Goal: Task Accomplishment & Management: Use online tool/utility

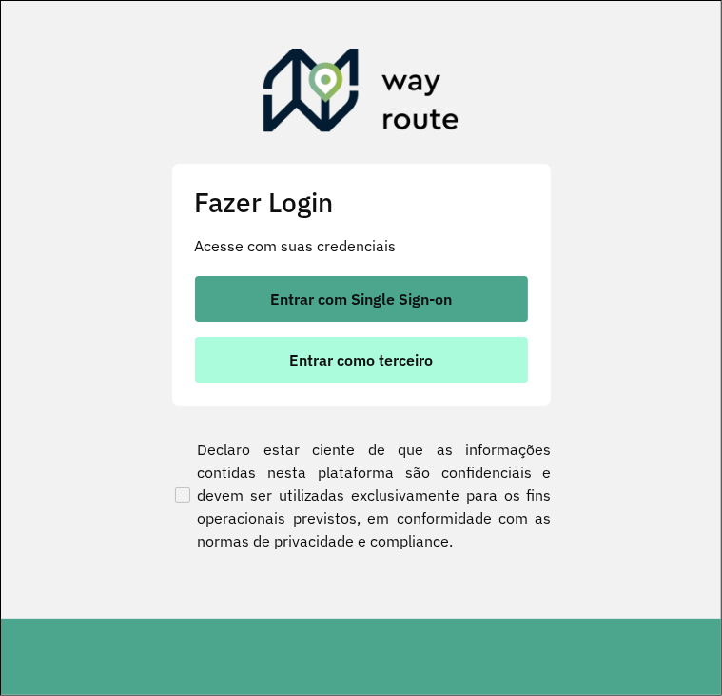
click at [365, 364] on span "Entrar como terceiro" at bounding box center [361, 359] width 144 height 15
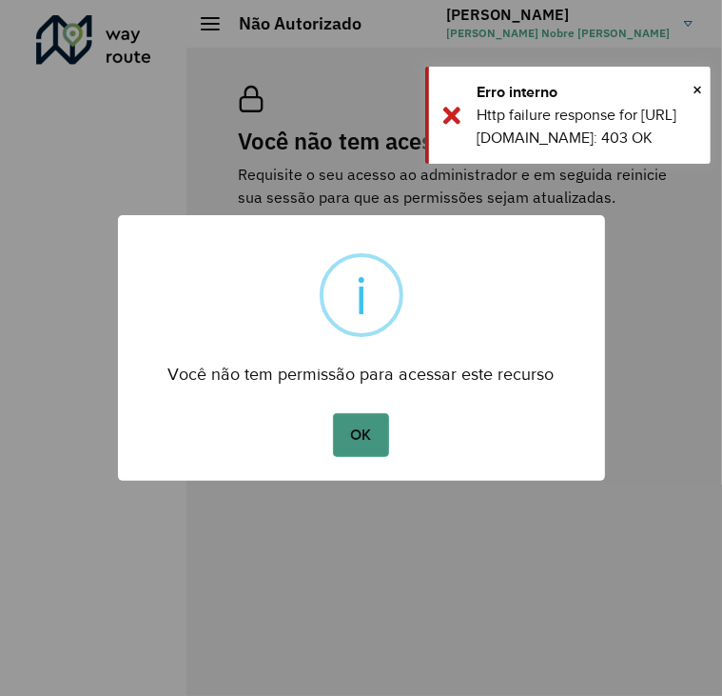
click at [384, 431] on button "OK" at bounding box center [361, 435] width 56 height 44
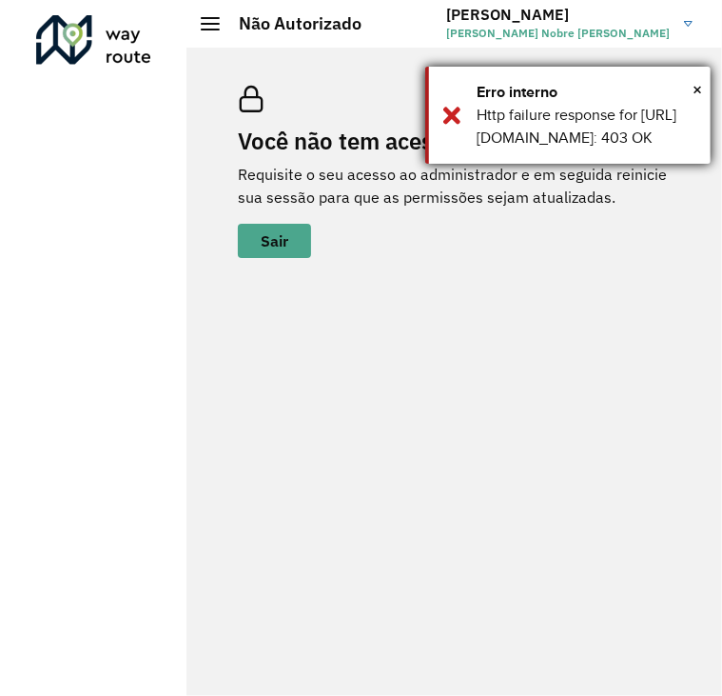
click at [689, 88] on div "Erro interno" at bounding box center [587, 92] width 220 height 23
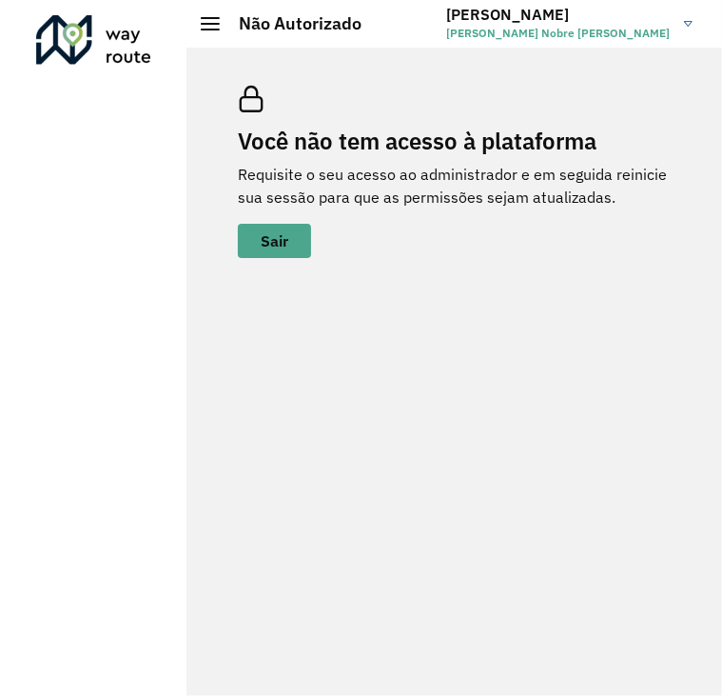
click at [145, 35] on div at bounding box center [93, 39] width 115 height 49
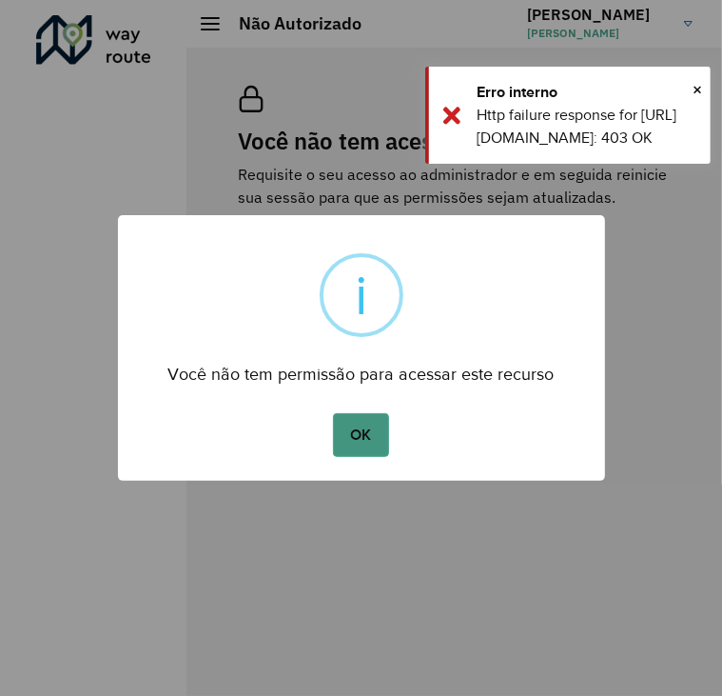
click at [344, 417] on button "OK" at bounding box center [361, 435] width 56 height 44
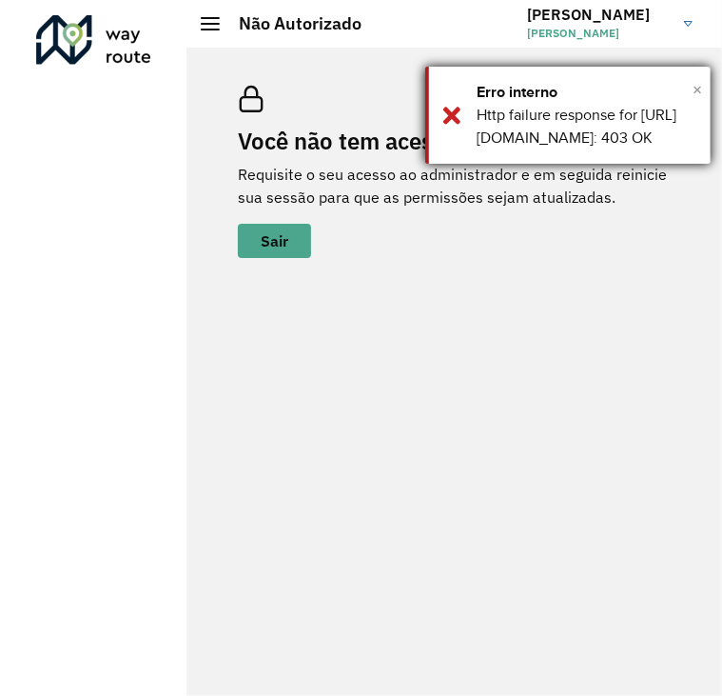
click at [696, 94] on span "×" at bounding box center [698, 89] width 10 height 29
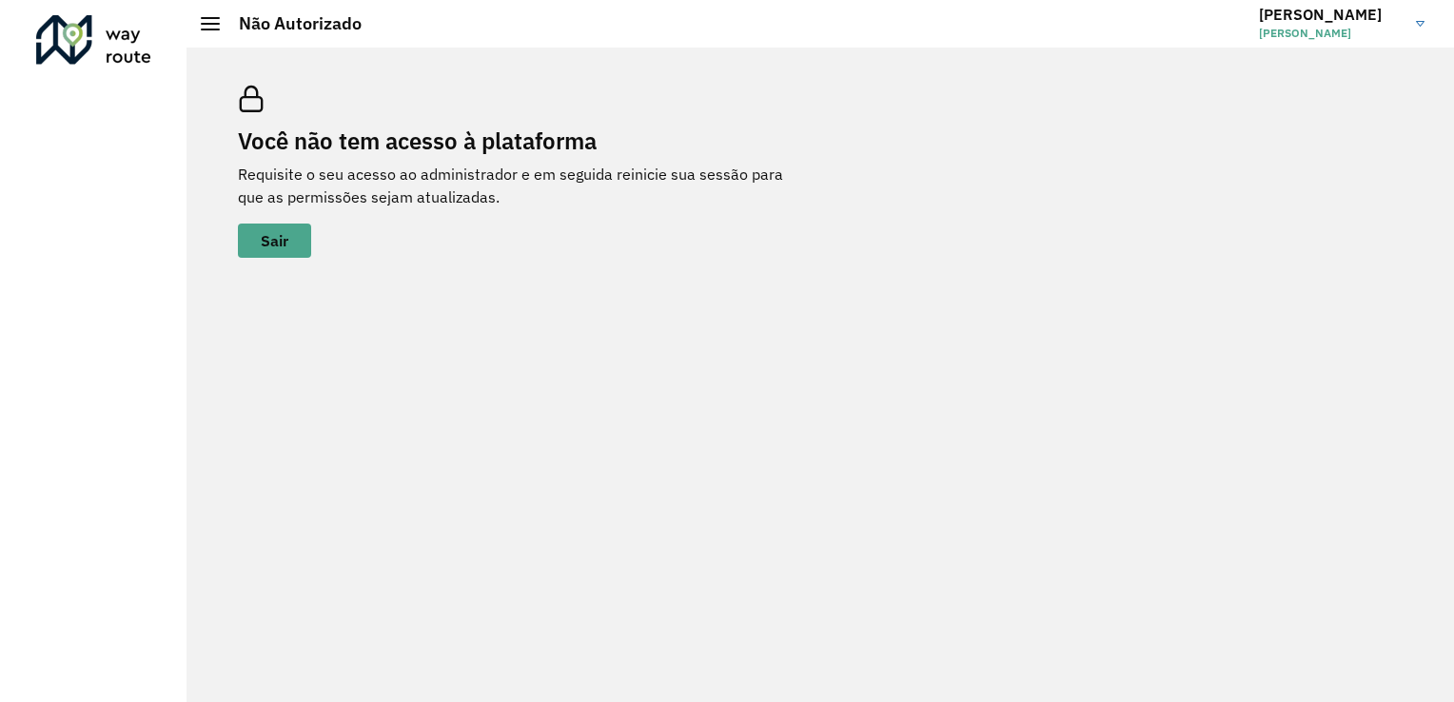
click at [721, 28] on link "Joelson Joelson Israel Nobre da Silva" at bounding box center [1349, 23] width 180 height 49
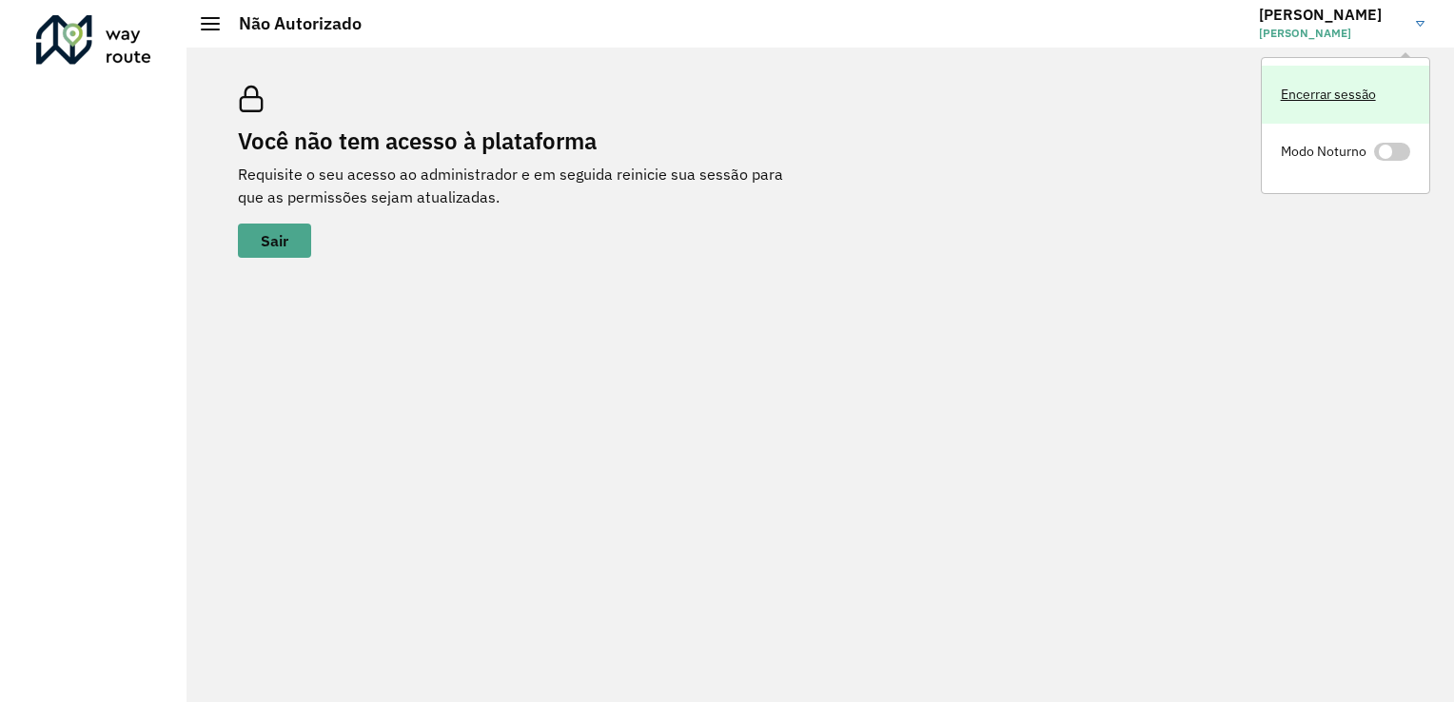
click at [721, 92] on link "Encerrar sessão" at bounding box center [1345, 95] width 167 height 58
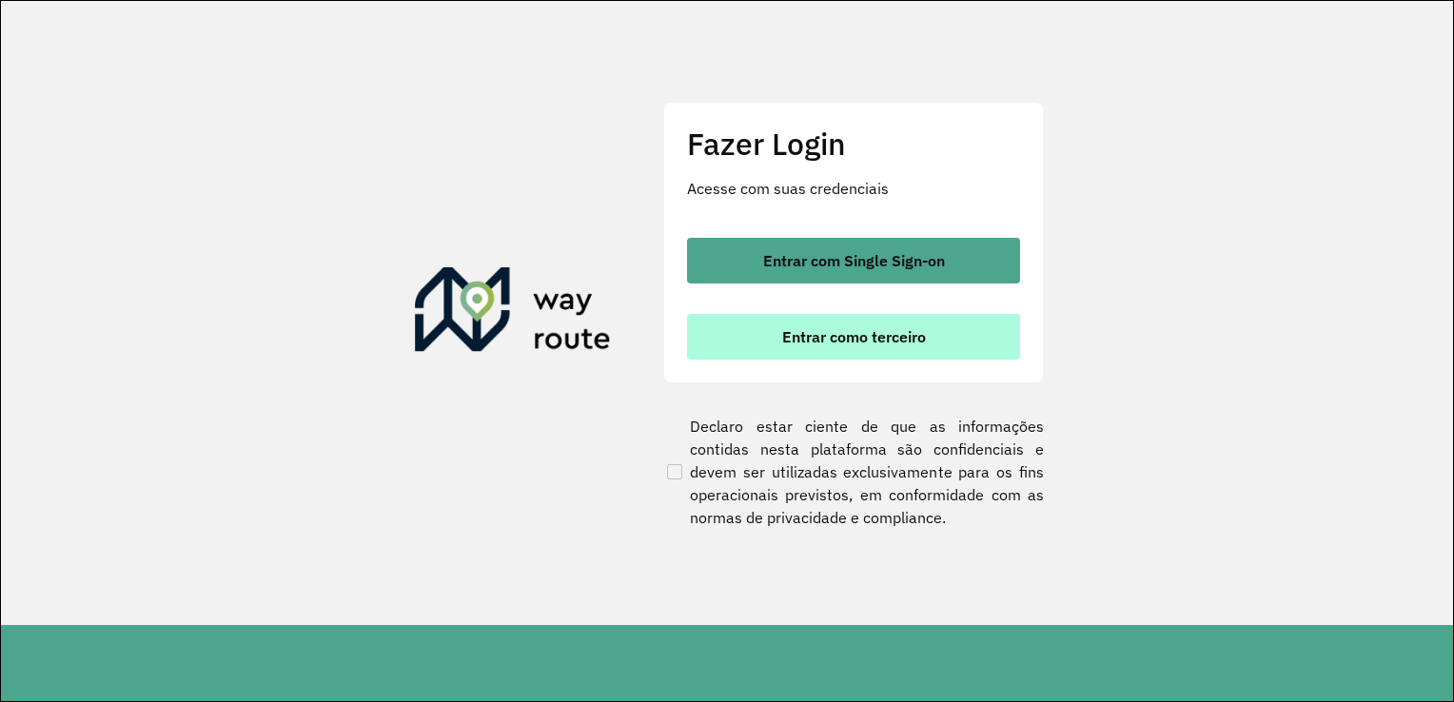
click at [768, 341] on button "Entrar como terceiro" at bounding box center [853, 337] width 333 height 46
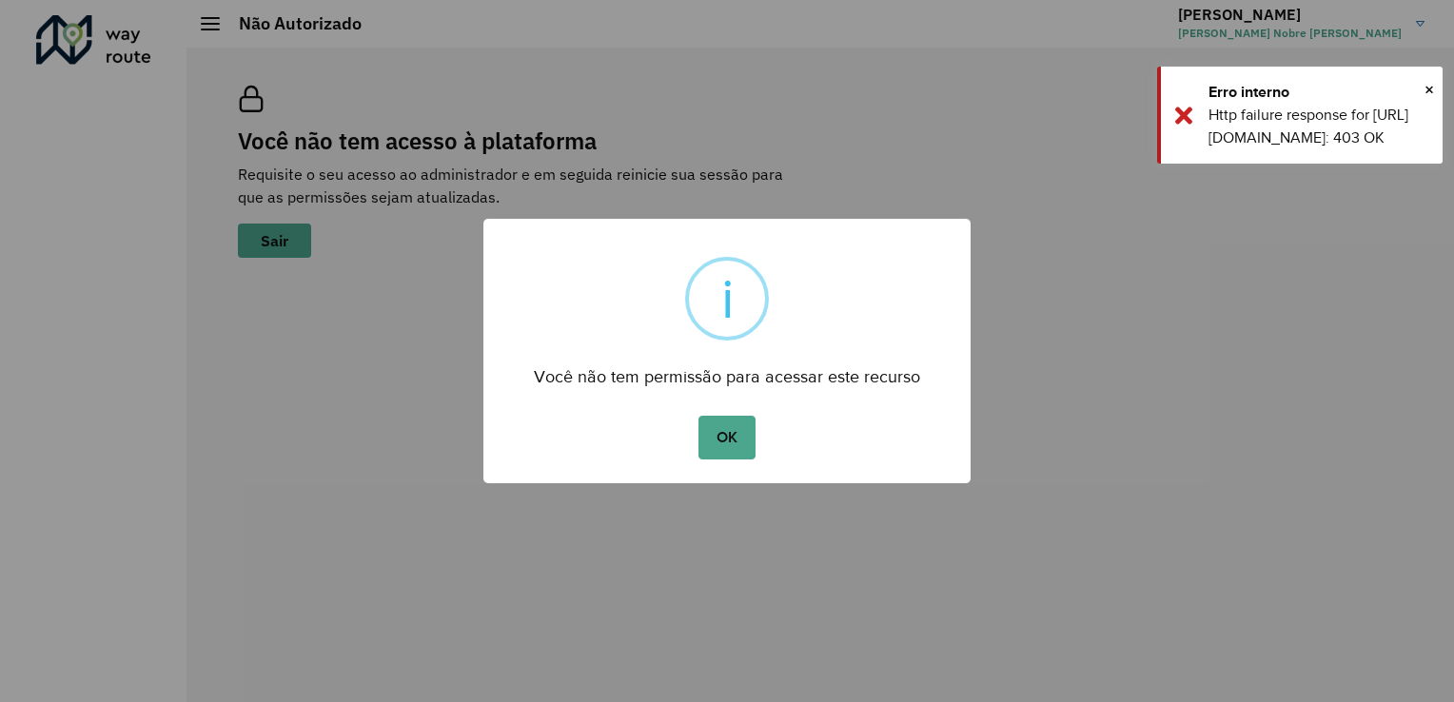
click at [698, 416] on button "OK" at bounding box center [726, 438] width 56 height 44
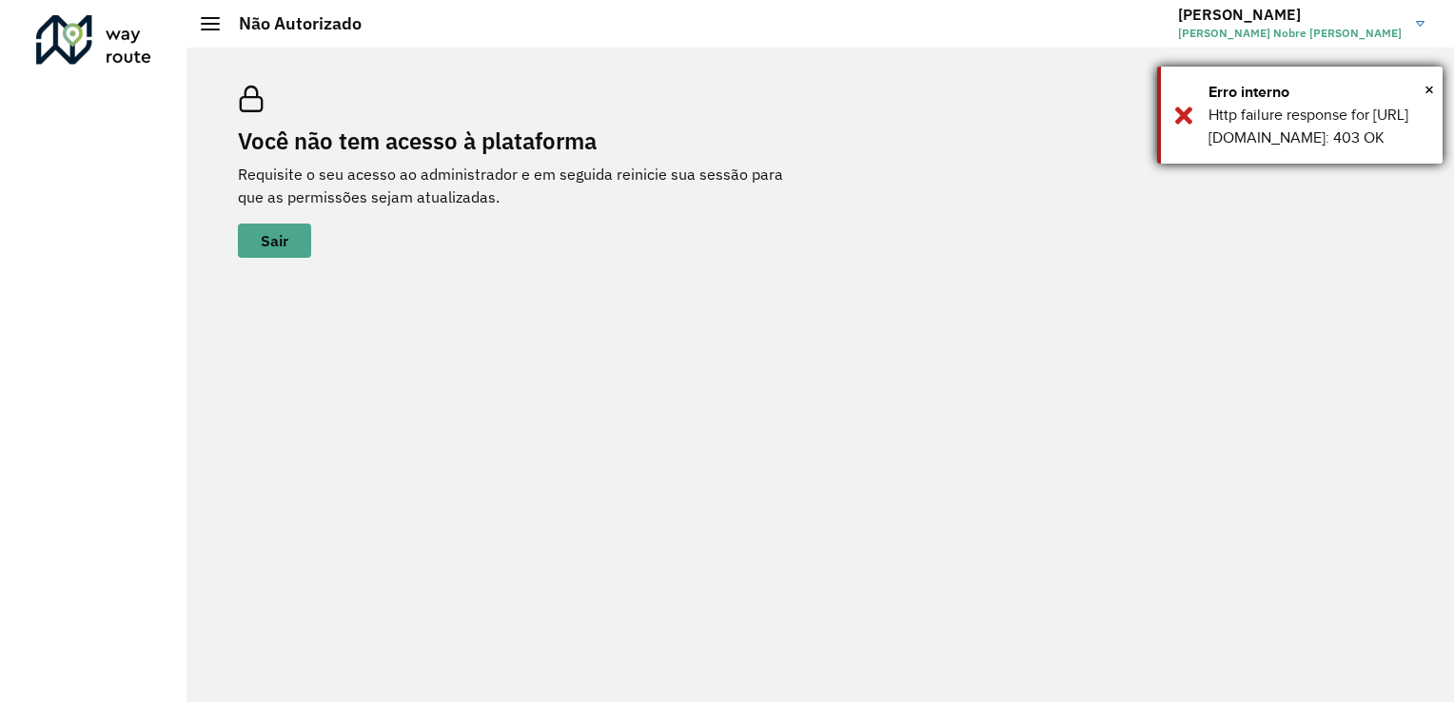
click at [1420, 96] on div "Erro interno" at bounding box center [1319, 92] width 220 height 23
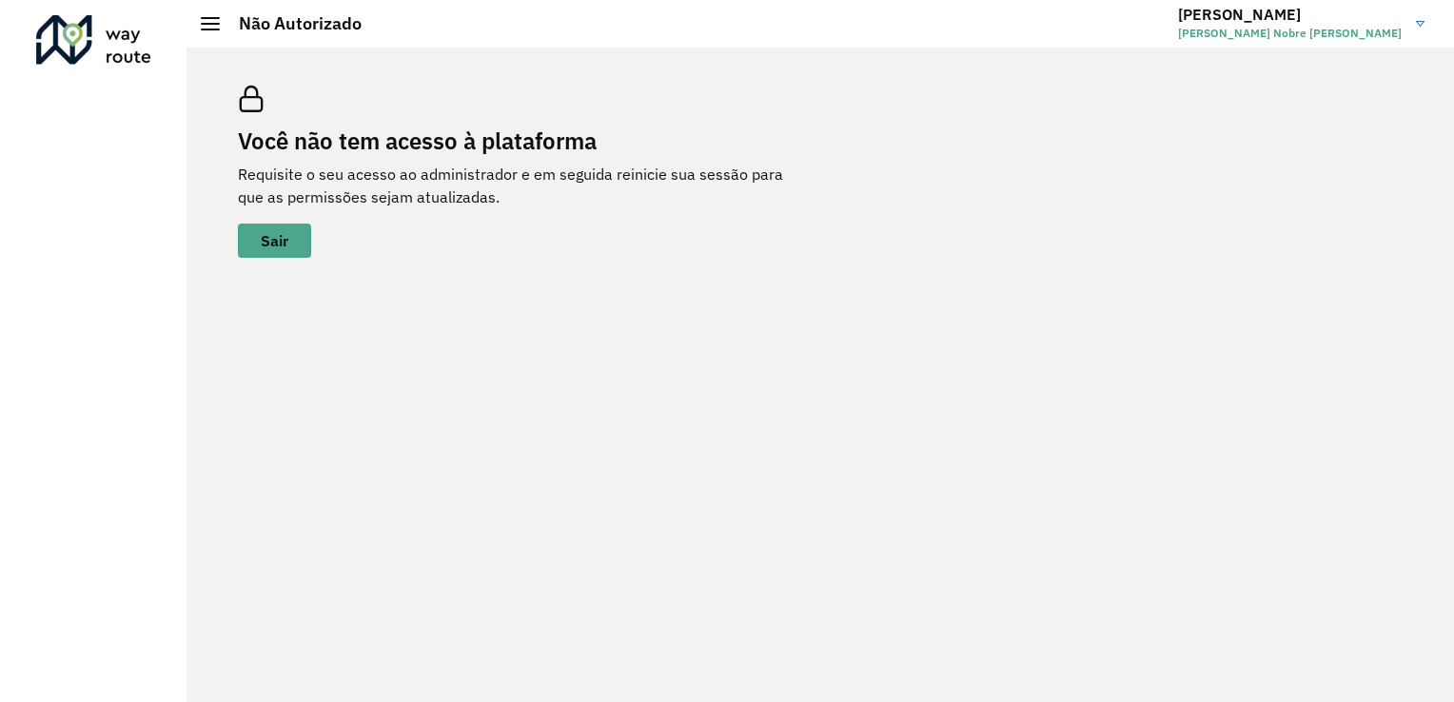
click at [122, 38] on div at bounding box center [93, 39] width 115 height 49
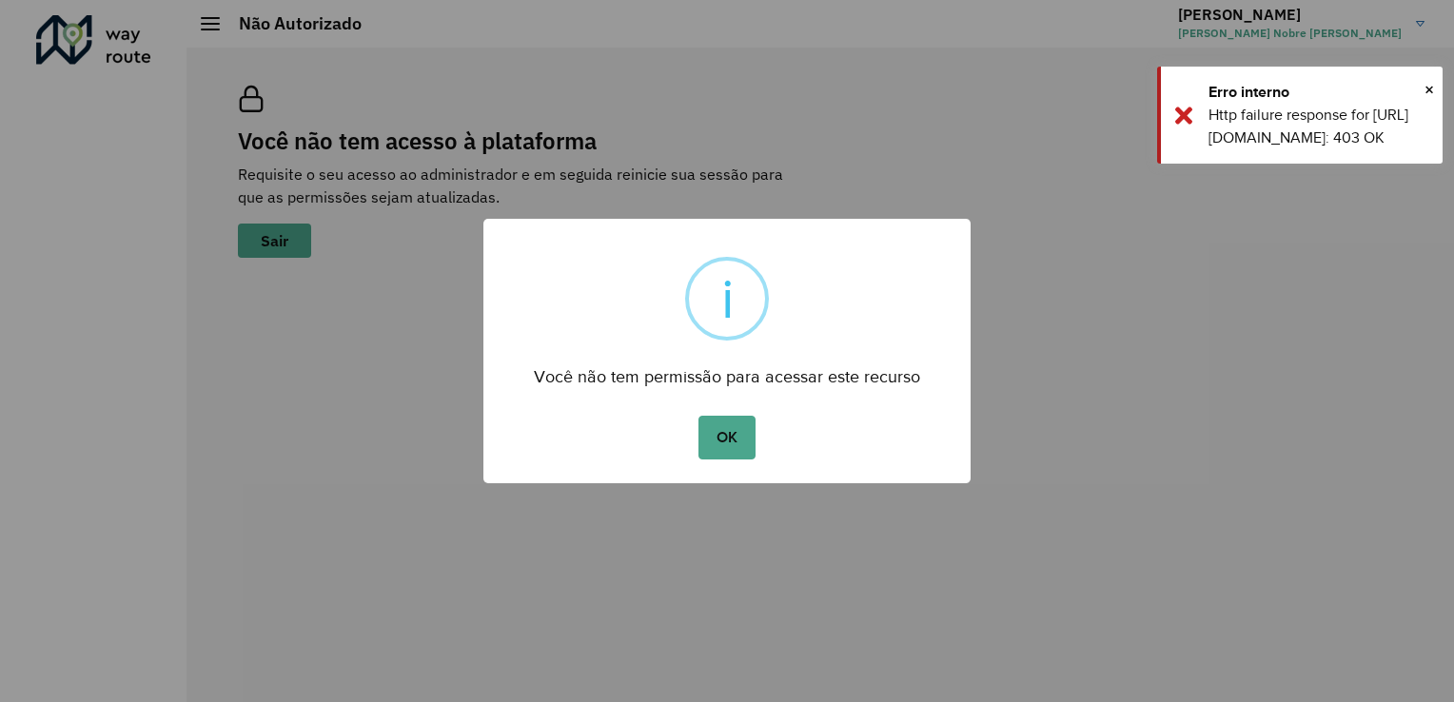
click at [710, 424] on button "OK" at bounding box center [726, 438] width 56 height 44
